Goal: Task Accomplishment & Management: Use online tool/utility

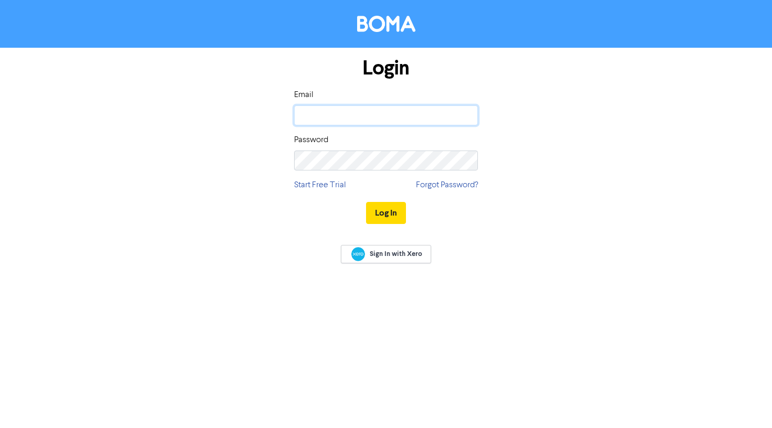
type input "[PERSON_NAME][EMAIL_ADDRESS][DOMAIN_NAME]"
click at [385, 213] on button "Log In" at bounding box center [386, 213] width 40 height 22
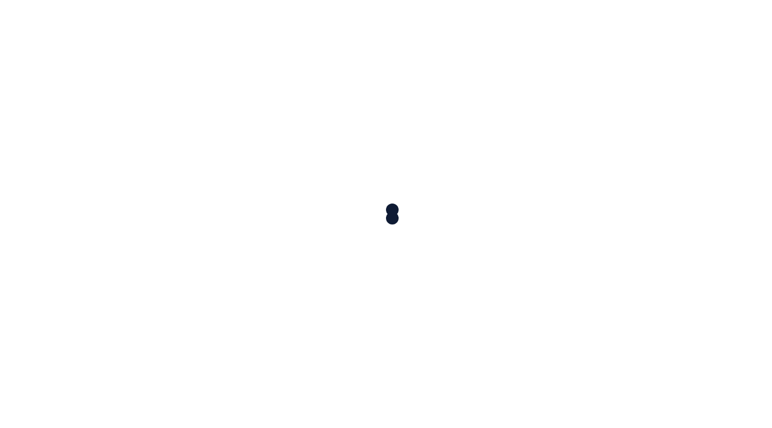
click at [376, 225] on div at bounding box center [386, 214] width 772 height 428
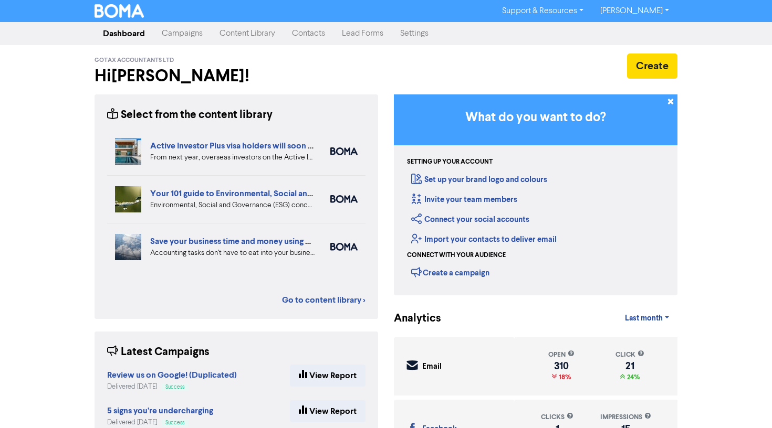
click at [170, 33] on link "Campaigns" at bounding box center [182, 33] width 58 height 21
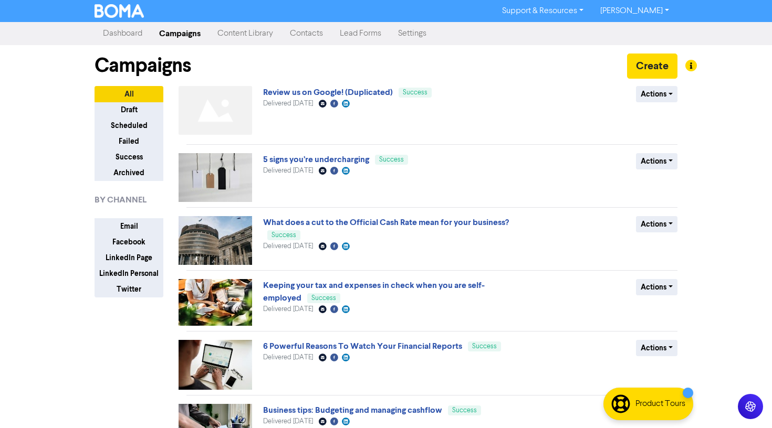
click at [257, 37] on link "Content Library" at bounding box center [245, 33] width 72 height 21
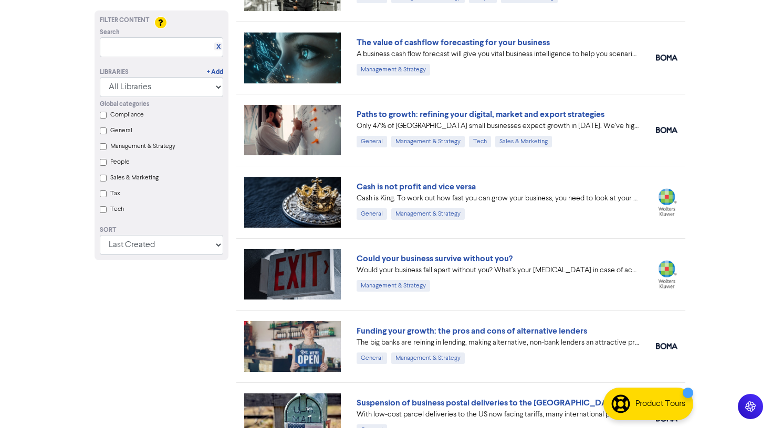
scroll to position [704, 0]
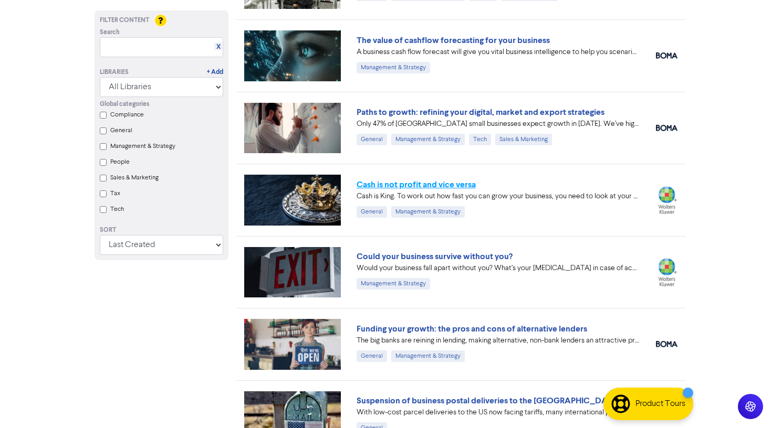
click at [390, 186] on link "Cash is not profit and vice versa" at bounding box center [415, 185] width 119 height 11
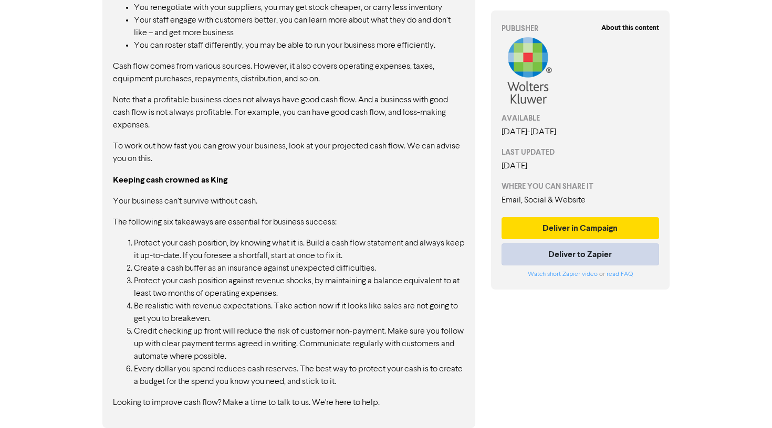
scroll to position [665, 0]
click at [596, 227] on button "Deliver in Campaign" at bounding box center [580, 228] width 158 height 22
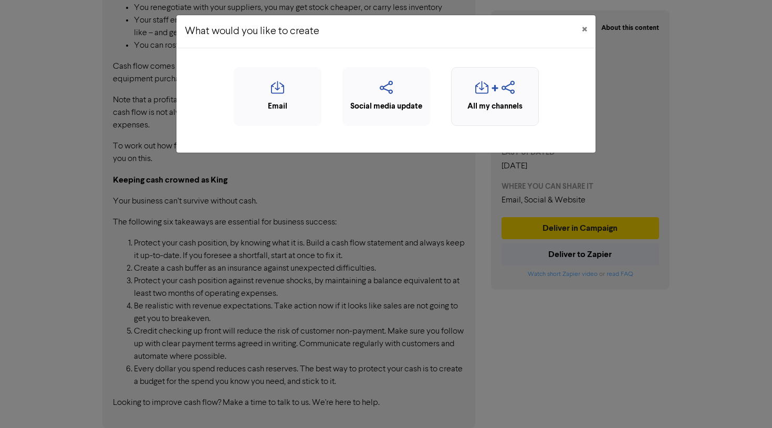
click at [481, 97] on icon "button" at bounding box center [481, 91] width 13 height 20
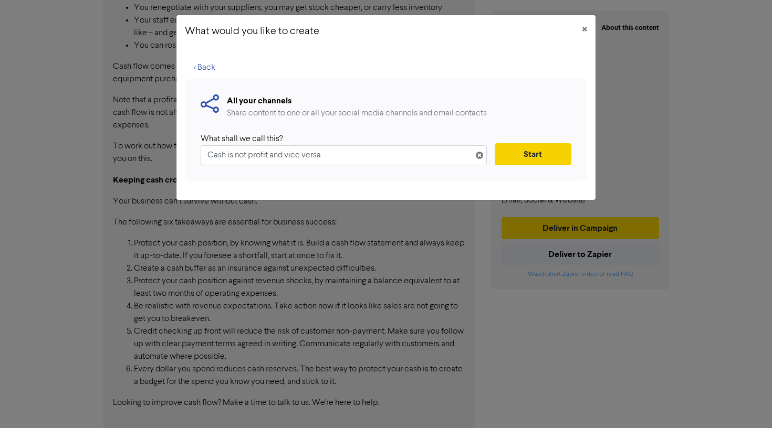
click at [536, 160] on button "Start" at bounding box center [533, 154] width 77 height 22
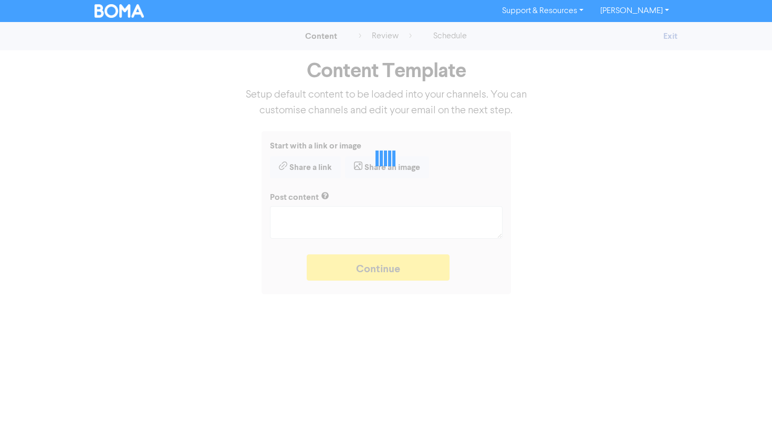
type textarea "x"
type textarea "Cash is King. To work out how fast you can grow your business, you need to look…"
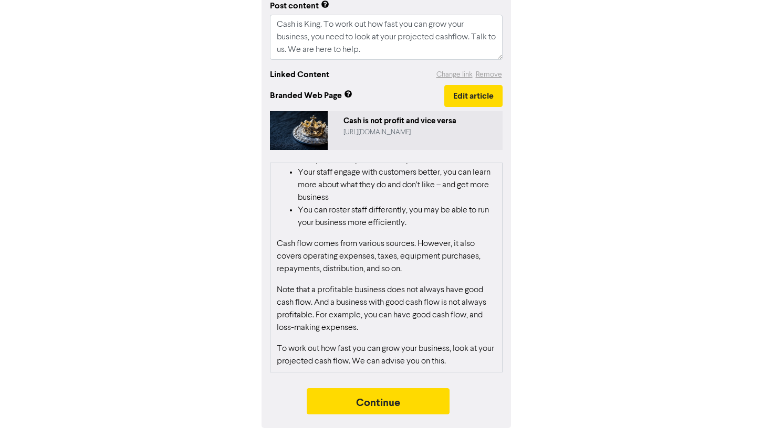
scroll to position [167, 0]
click at [337, 396] on button "Continue" at bounding box center [378, 402] width 143 height 26
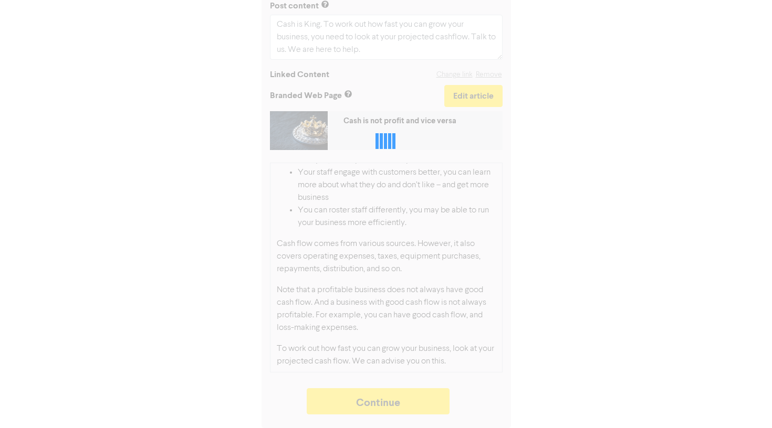
type textarea "x"
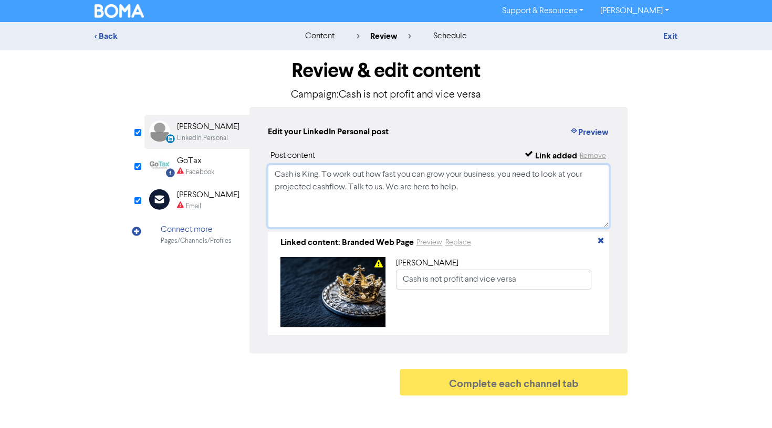
drag, startPoint x: 468, startPoint y: 188, endPoint x: 253, endPoint y: 145, distance: 218.9
click at [256, 150] on div "Edit your LinkedIn Personal post Preview Post content Link added Remove Cash is…" at bounding box center [438, 230] width 378 height 247
click at [194, 165] on div "GoTax" at bounding box center [195, 161] width 37 height 13
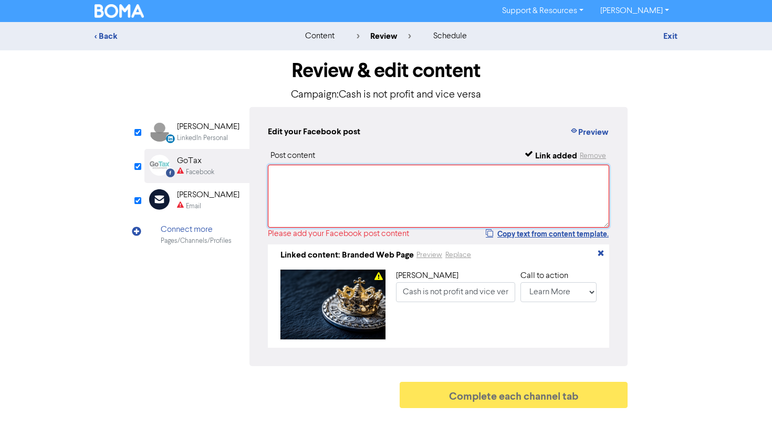
click at [297, 184] on textarea at bounding box center [438, 196] width 341 height 63
paste textarea "Cash is King. To work out how fast you can grow your business, you need to look…"
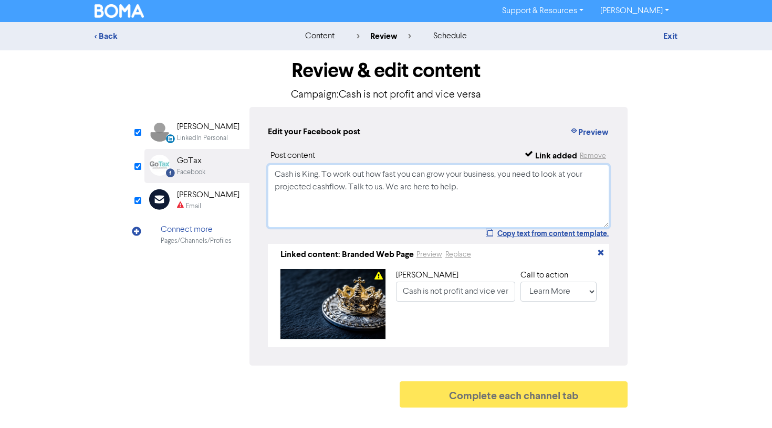
type textarea "Cash is King. To work out how fast you can grow your business, you need to look…"
click at [213, 197] on div "[PERSON_NAME]" at bounding box center [208, 195] width 62 height 13
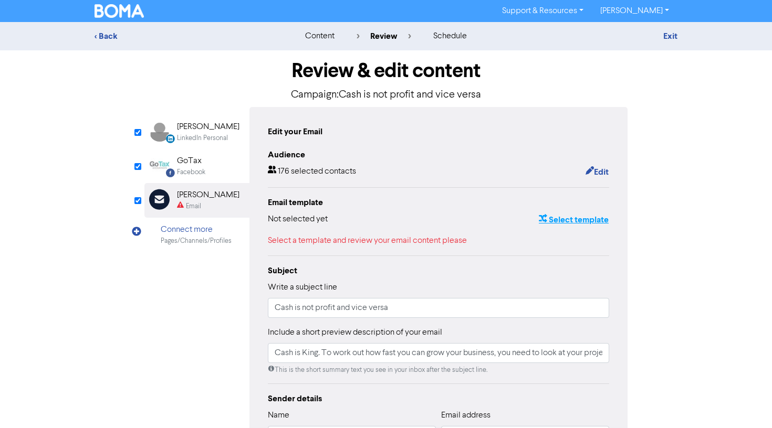
click at [554, 214] on button "Select template" at bounding box center [573, 220] width 71 height 14
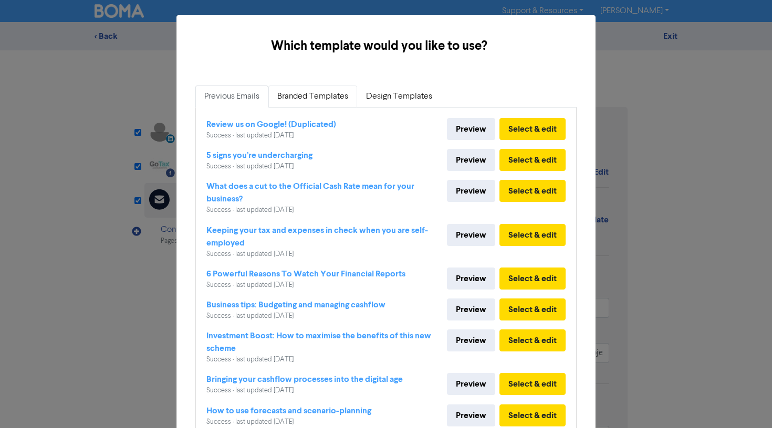
click at [310, 97] on link "Branded Templates" at bounding box center [312, 97] width 89 height 22
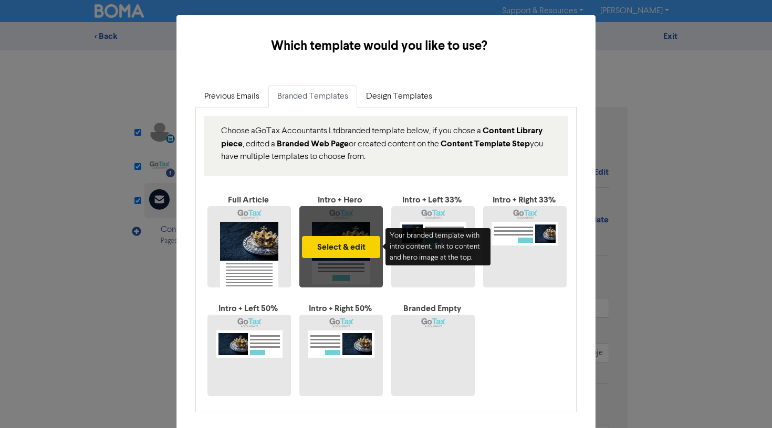
click at [330, 250] on button "Select & edit" at bounding box center [341, 247] width 78 height 22
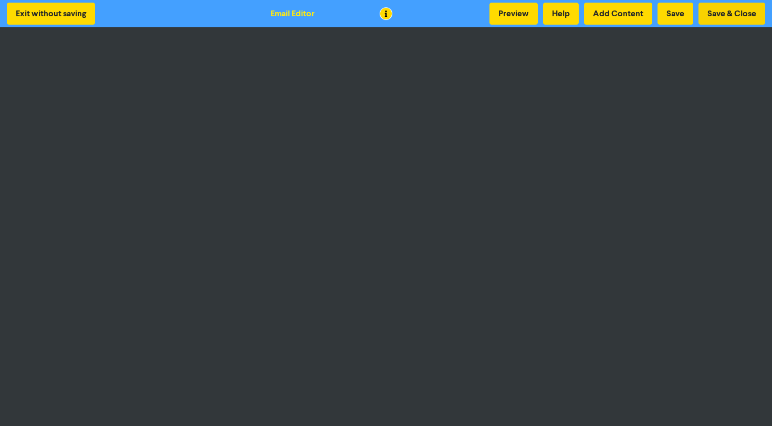
click at [728, 19] on button "Save & Close" at bounding box center [731, 14] width 67 height 22
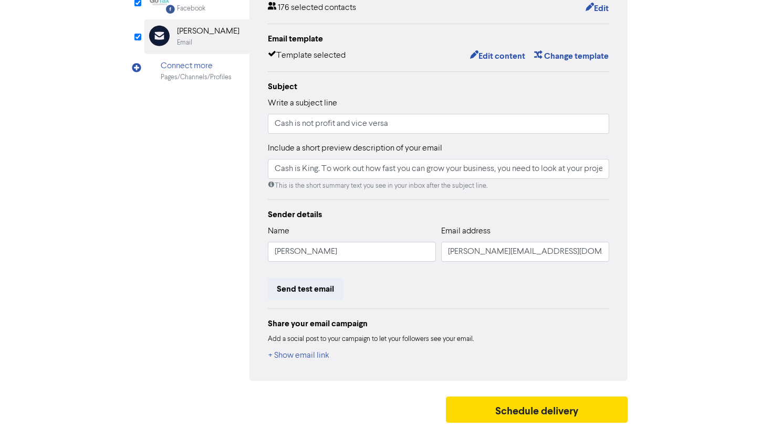
scroll to position [163, 0]
click at [548, 404] on button "Schedule delivery" at bounding box center [537, 410] width 182 height 26
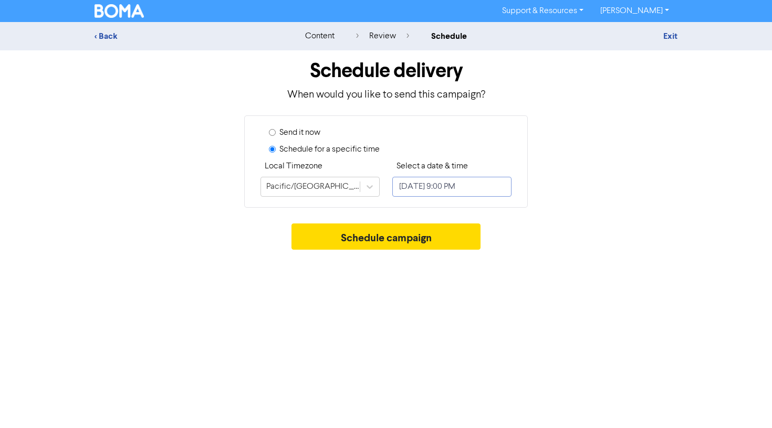
click at [428, 183] on input "[DATE] 9:00 PM" at bounding box center [451, 187] width 119 height 20
select select "9"
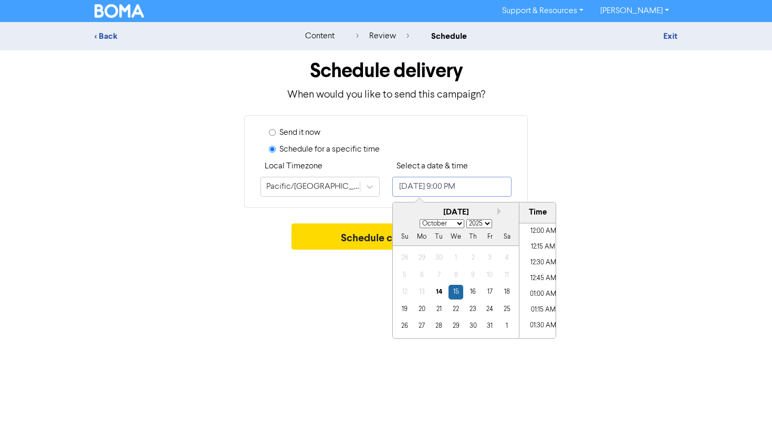
scroll to position [1274, 0]
click at [491, 291] on div "17" at bounding box center [490, 292] width 14 height 14
click at [536, 252] on li "09:30 AM" at bounding box center [542, 249] width 47 height 16
type input "[DATE] 9:30 AM"
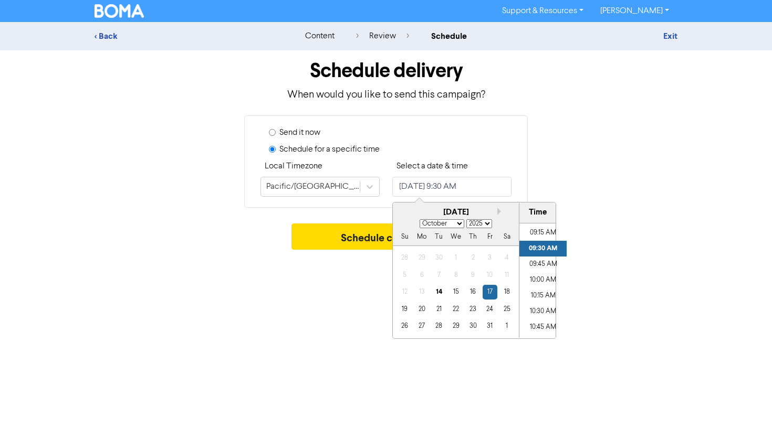
click at [599, 249] on div "Schedule campaign" at bounding box center [386, 240] width 583 height 32
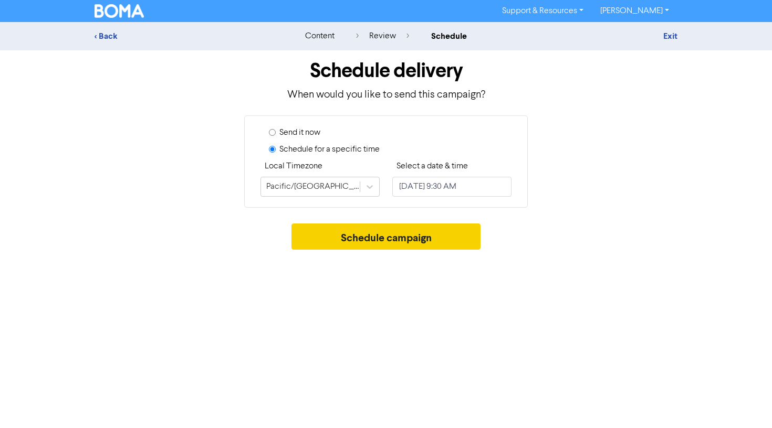
click at [407, 232] on button "Schedule campaign" at bounding box center [386, 237] width 190 height 26
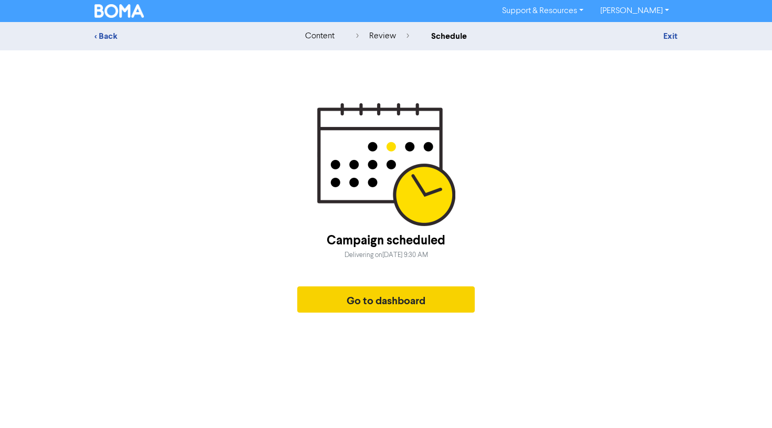
click at [367, 293] on button "Go to dashboard" at bounding box center [385, 300] width 177 height 26
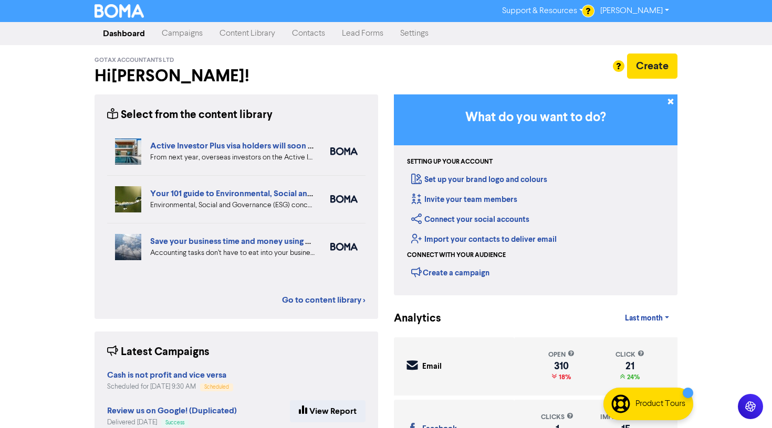
click at [237, 30] on link "Content Library" at bounding box center [247, 33] width 72 height 21
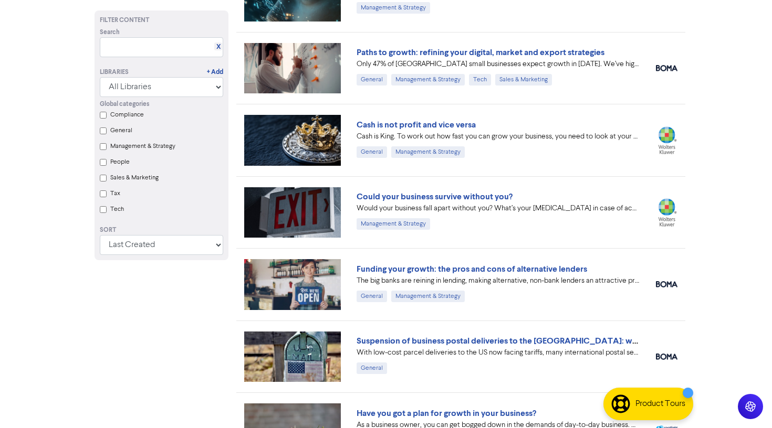
scroll to position [802, 0]
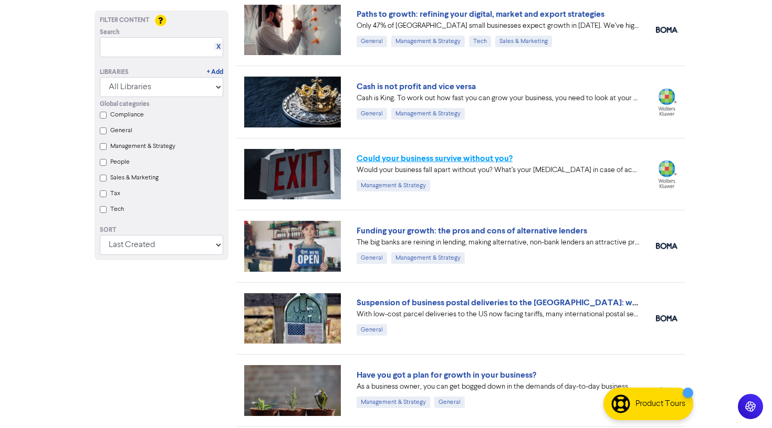
click at [408, 159] on link "Could your business survive without you?" at bounding box center [434, 158] width 156 height 11
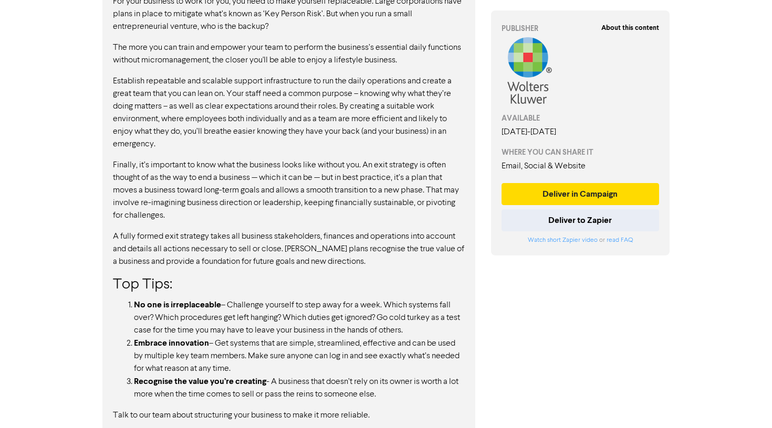
scroll to position [696, 0]
click at [564, 194] on button "Deliver in Campaign" at bounding box center [580, 194] width 158 height 22
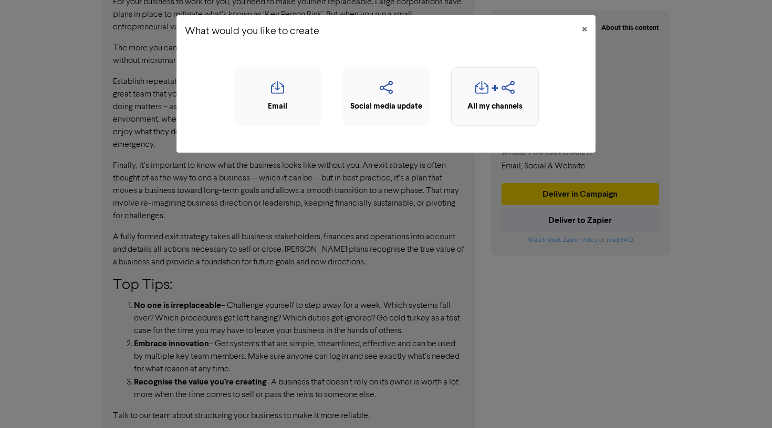
click at [464, 101] on div "All my channels" at bounding box center [495, 107] width 76 height 12
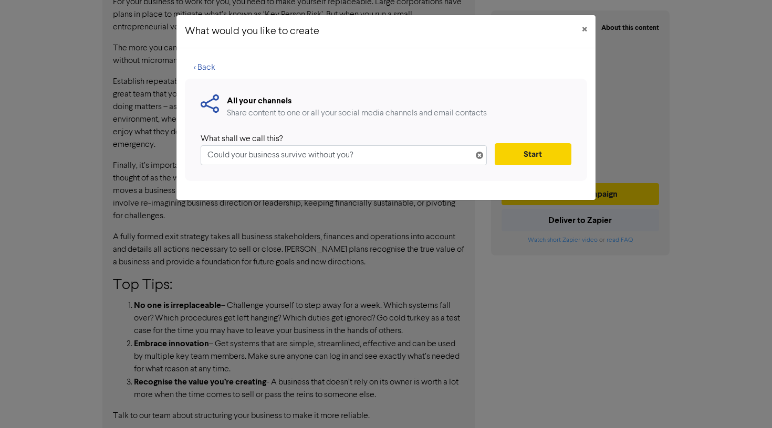
click at [530, 154] on button "Start" at bounding box center [533, 154] width 77 height 22
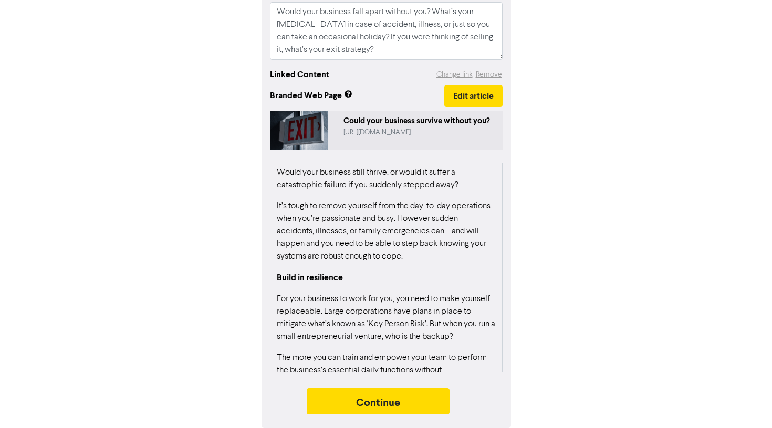
scroll to position [180, 0]
click at [373, 404] on button "Continue" at bounding box center [378, 402] width 143 height 26
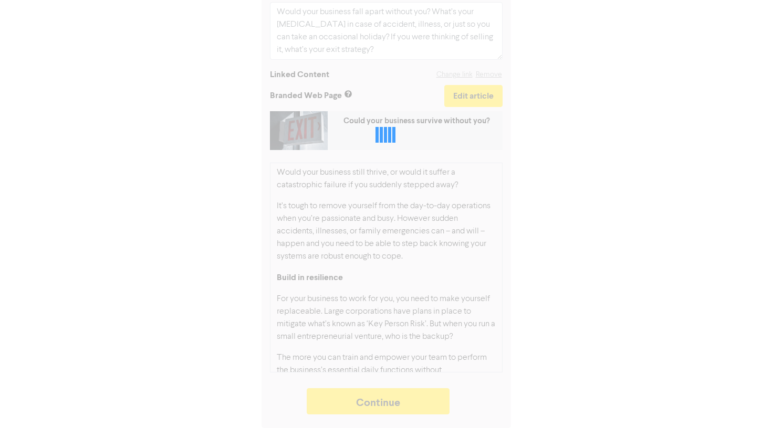
type textarea "x"
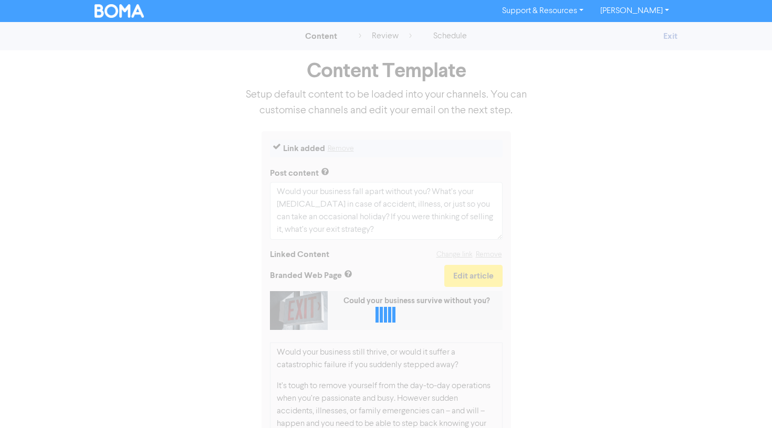
select select "LEARN_MORE"
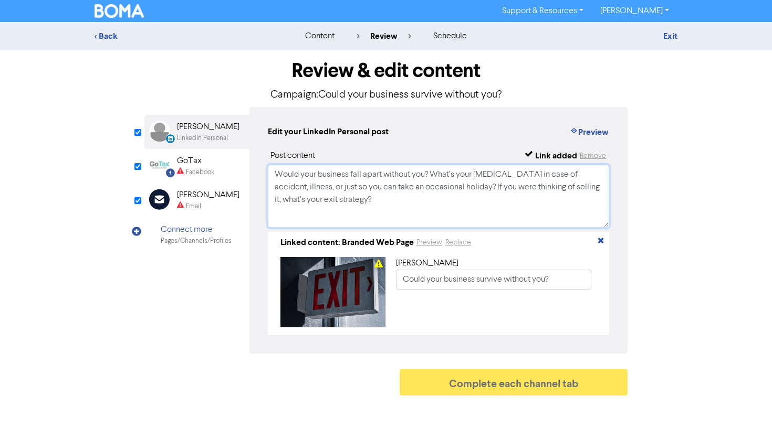
drag, startPoint x: 333, startPoint y: 204, endPoint x: 245, endPoint y: 164, distance: 96.6
click at [245, 164] on div "LinkedIn Personal Created with Sketch. [PERSON_NAME] LinkedIn Personal Facebook…" at bounding box center [385, 230] width 483 height 247
click at [198, 162] on div "GoTax" at bounding box center [195, 161] width 37 height 13
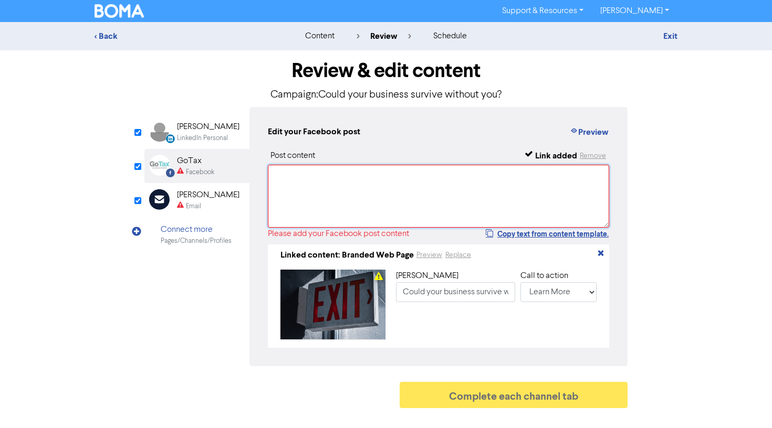
click at [296, 193] on textarea at bounding box center [438, 196] width 341 height 63
paste textarea "Would your business fall apart without you? What’s your [MEDICAL_DATA] in case …"
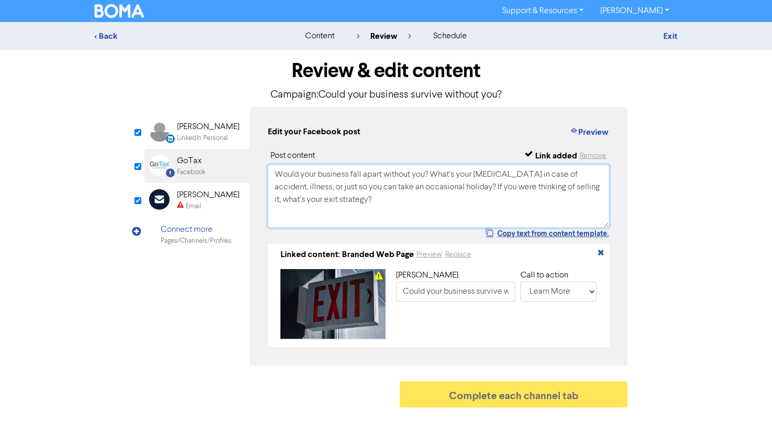
type textarea "Would your business fall apart without you? What’s your [MEDICAL_DATA] in case …"
click at [213, 194] on div "[PERSON_NAME]" at bounding box center [208, 195] width 62 height 13
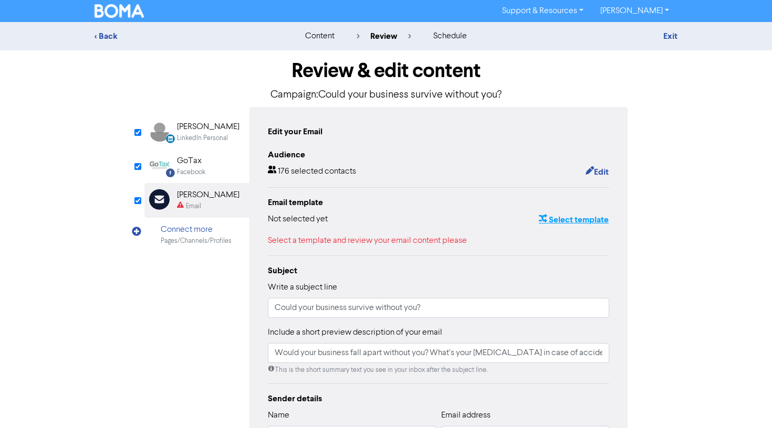
click at [589, 223] on button "Select template" at bounding box center [573, 220] width 71 height 14
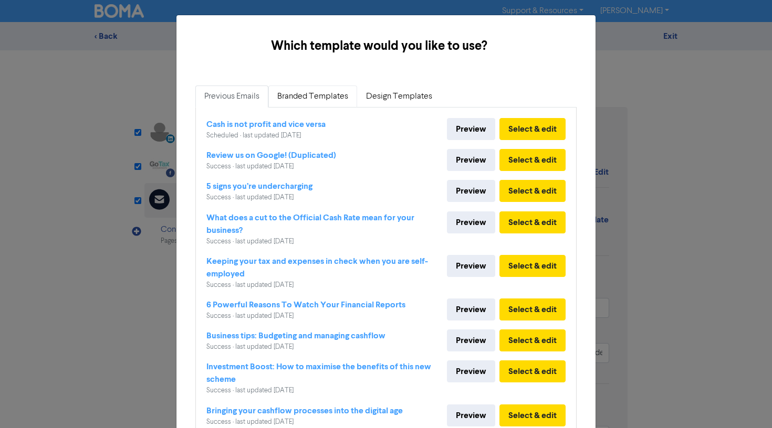
click at [306, 96] on link "Branded Templates" at bounding box center [312, 97] width 89 height 22
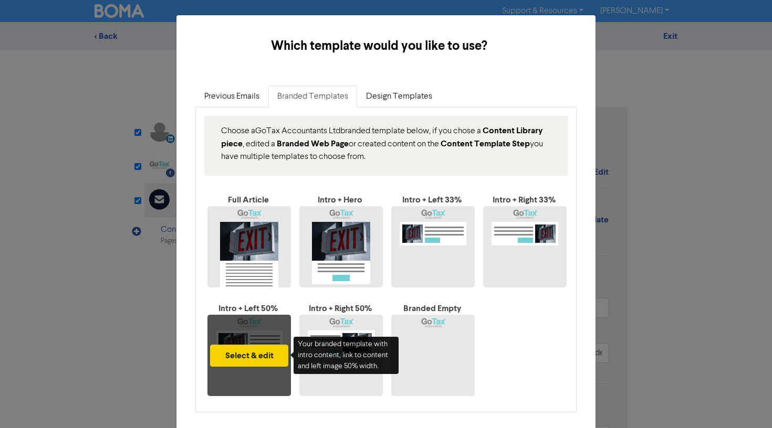
click at [238, 359] on button "Select & edit" at bounding box center [249, 356] width 78 height 22
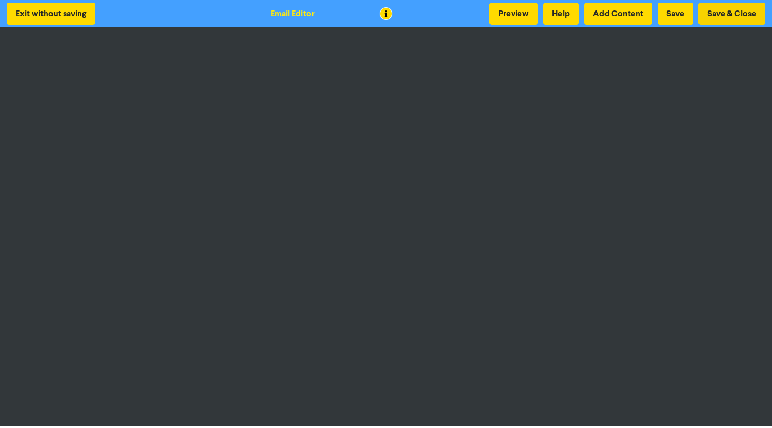
click at [723, 8] on button "Save & Close" at bounding box center [731, 14] width 67 height 22
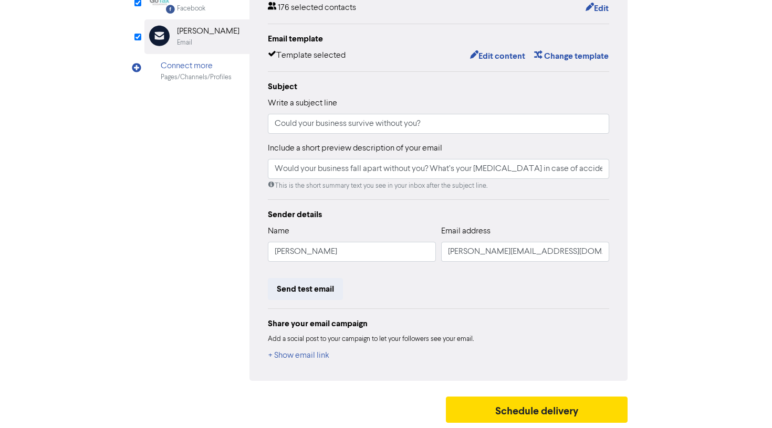
scroll to position [163, 0]
click at [507, 416] on button "Schedule delivery" at bounding box center [537, 410] width 182 height 26
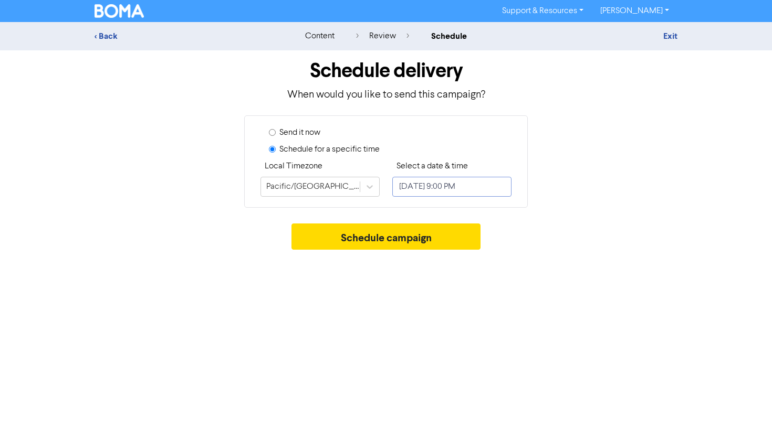
click at [431, 183] on input "[DATE] 9:00 PM" at bounding box center [451, 187] width 119 height 20
select select "9"
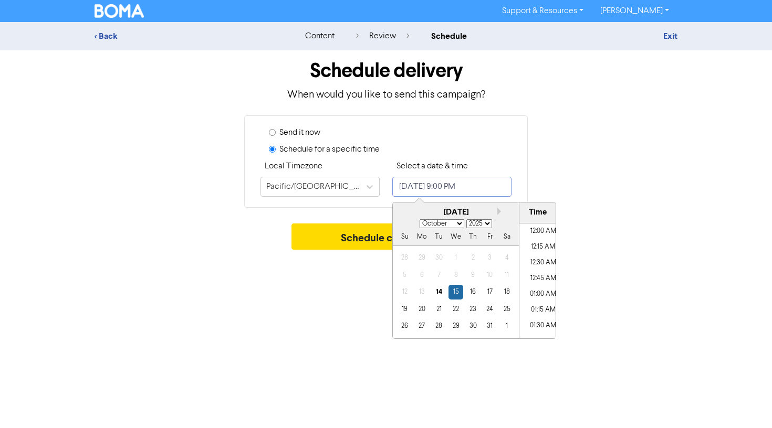
scroll to position [1274, 0]
click at [491, 322] on div "31" at bounding box center [490, 326] width 14 height 14
click at [541, 267] on li "09:30 AM" at bounding box center [542, 267] width 47 height 16
type input "[DATE] 9:30 AM"
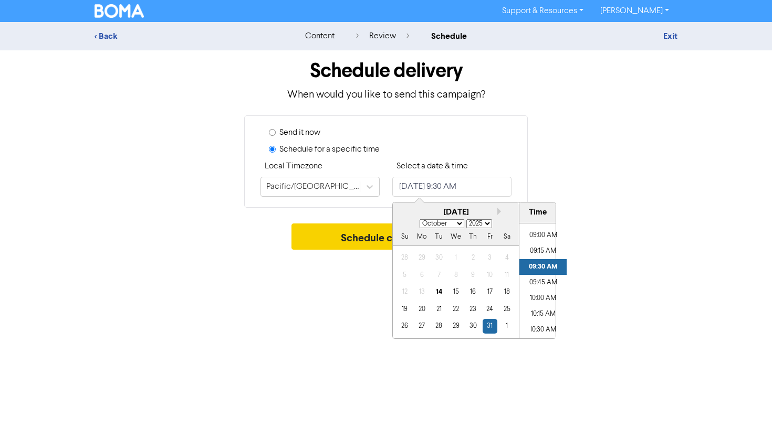
click at [351, 235] on button "Schedule campaign" at bounding box center [386, 237] width 190 height 26
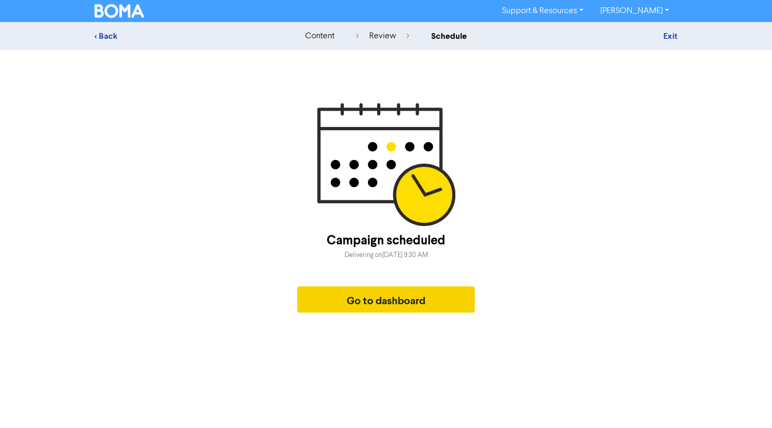
click at [352, 301] on button "Go to dashboard" at bounding box center [385, 300] width 177 height 26
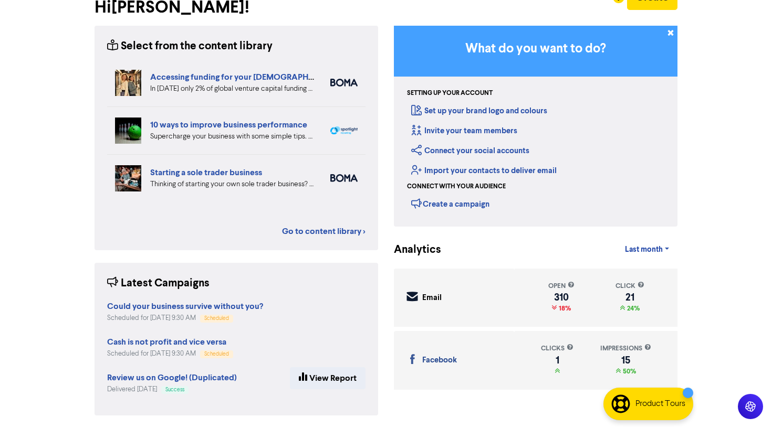
scroll to position [68, 0]
